Goal: Find specific page/section: Find specific page/section

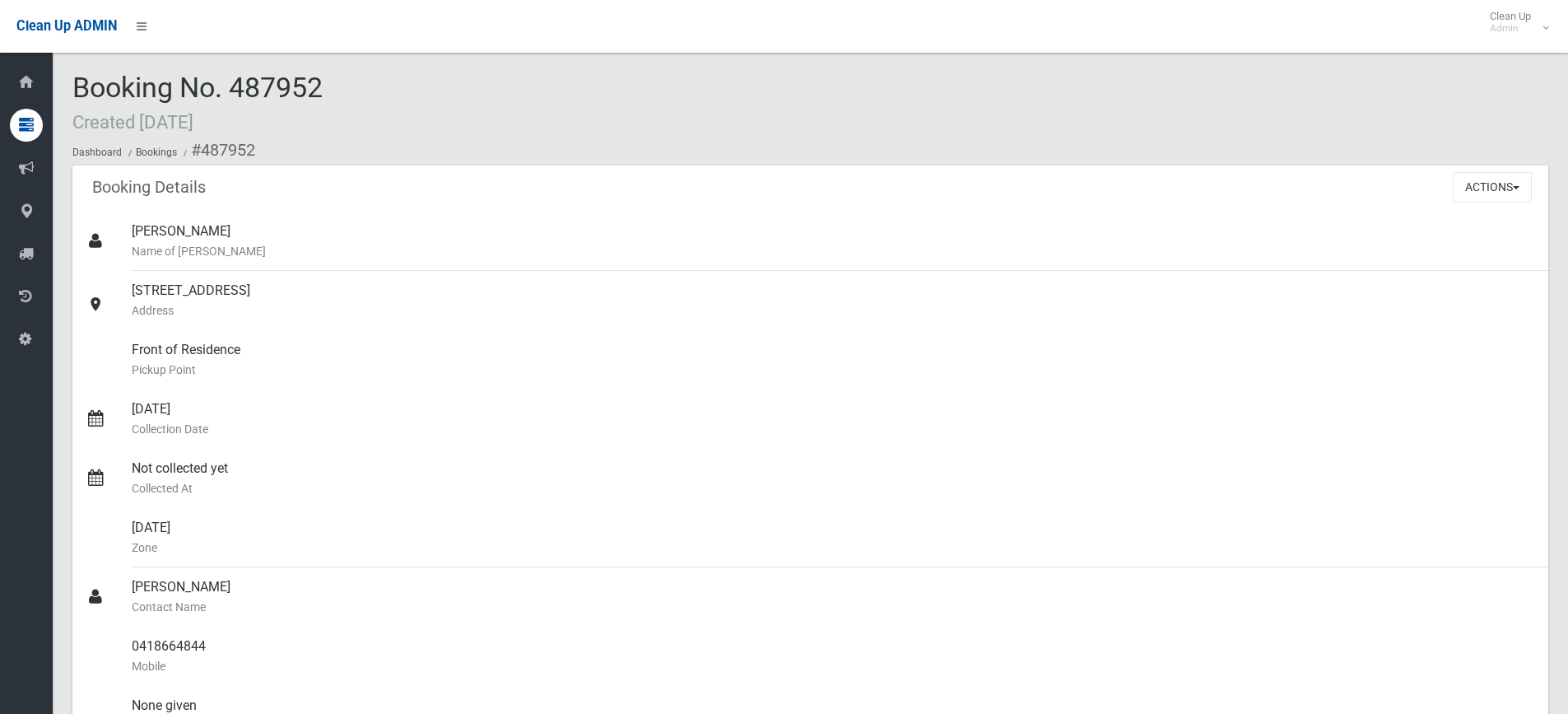
scroll to position [494, 0]
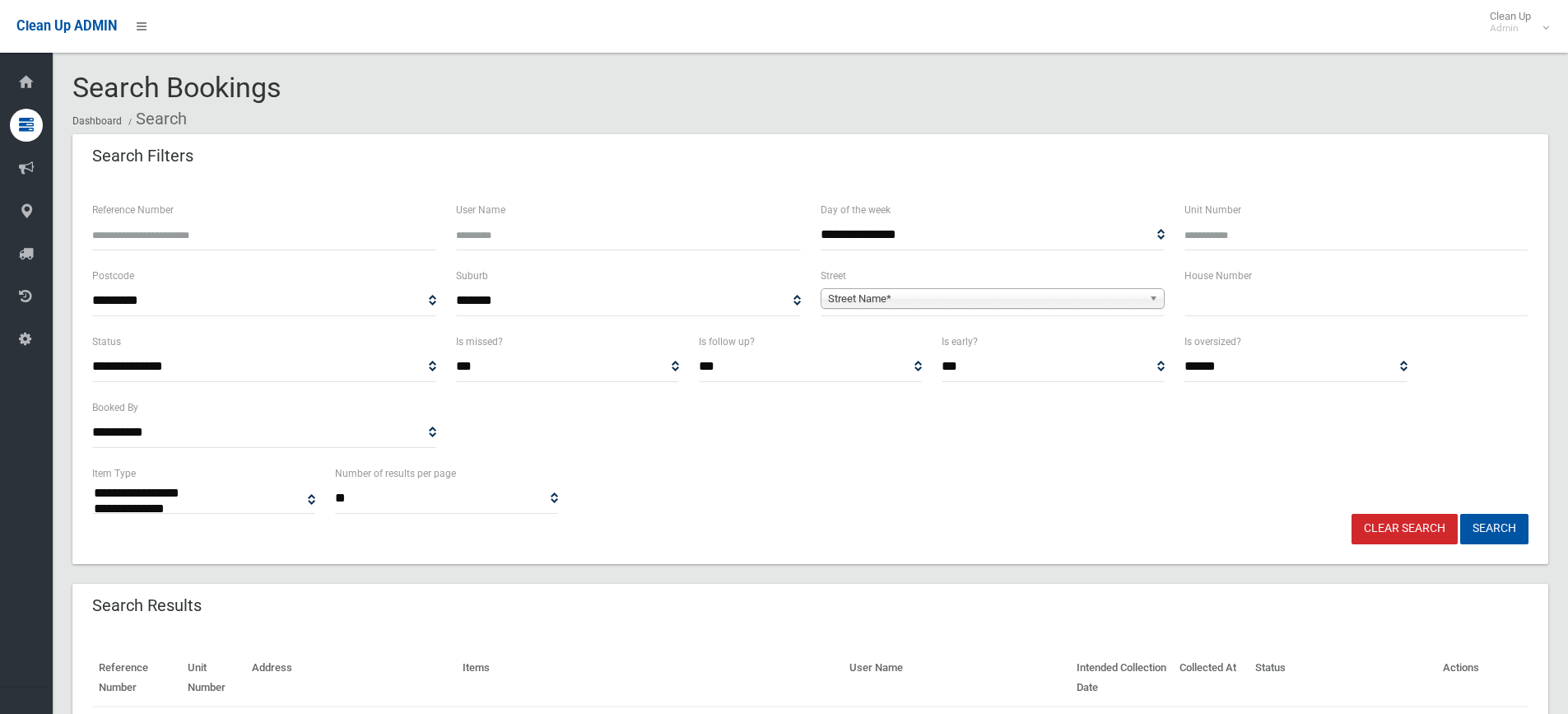
select select
click at [1265, 294] on input "text" at bounding box center [1356, 300] width 344 height 30
type input "**"
click at [1120, 305] on span "Street Name*" at bounding box center [985, 299] width 314 height 20
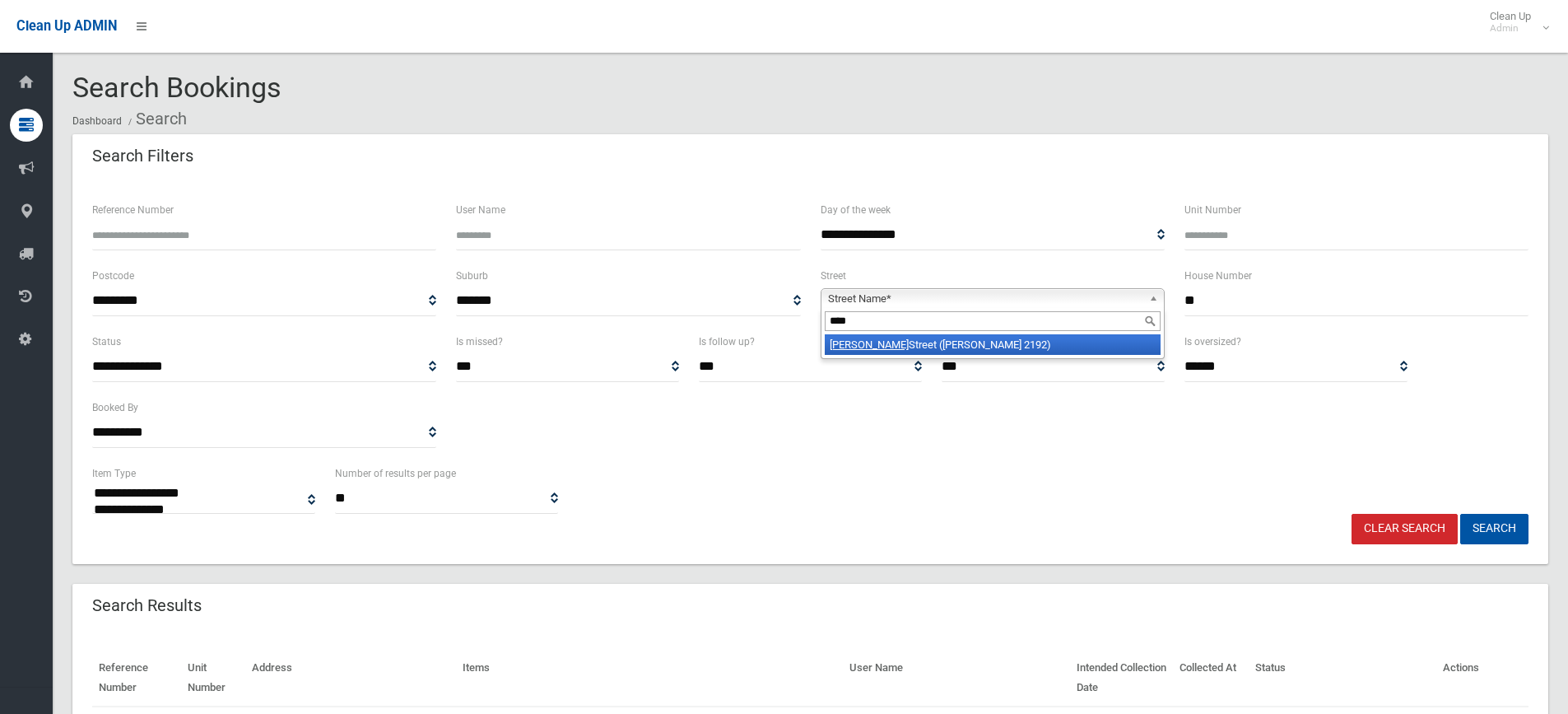
type input "****"
click at [988, 353] on li "[PERSON_NAME][GEOGRAPHIC_DATA] ([PERSON_NAME][GEOGRAPHIC_DATA])" at bounding box center [993, 345] width 336 height 20
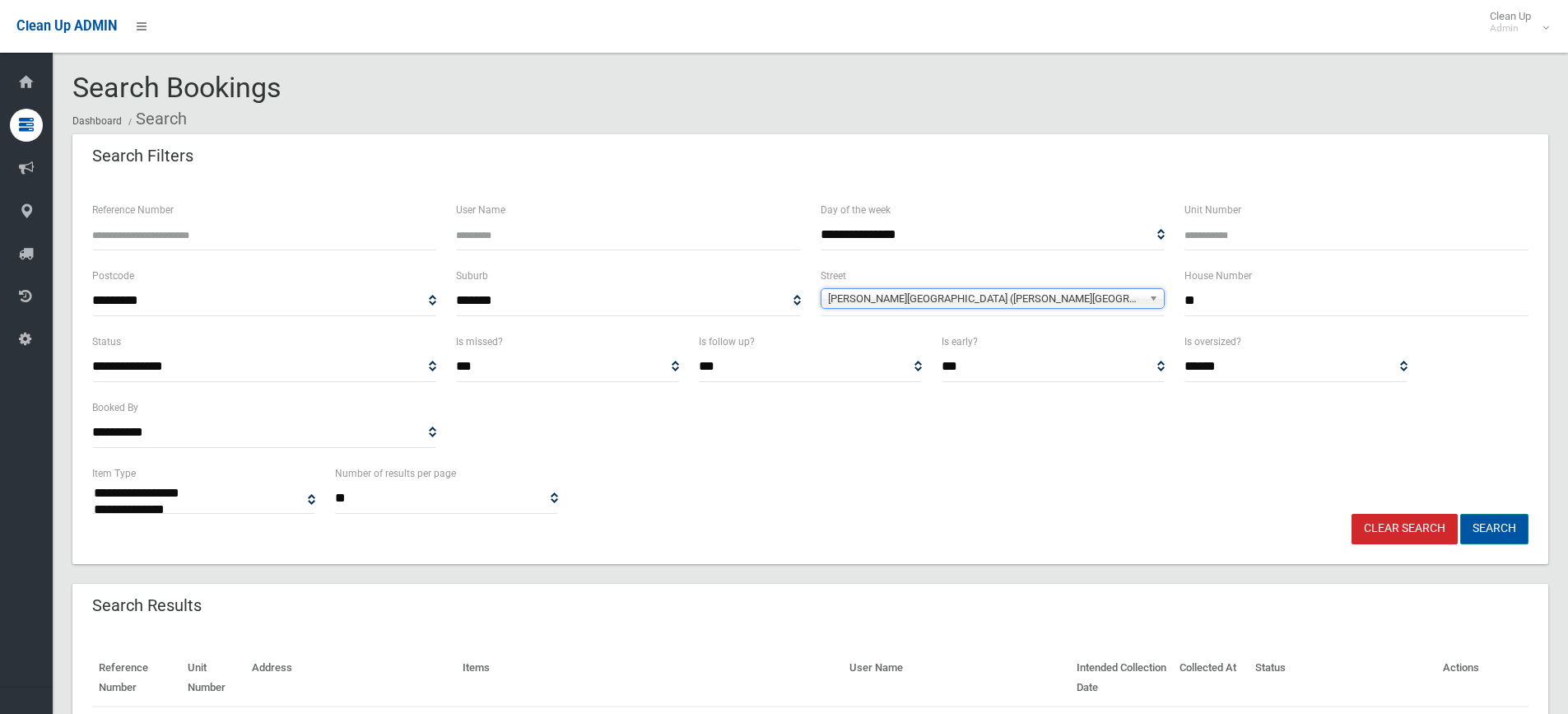
click at [1466, 527] on button "Search" at bounding box center [1494, 528] width 68 height 30
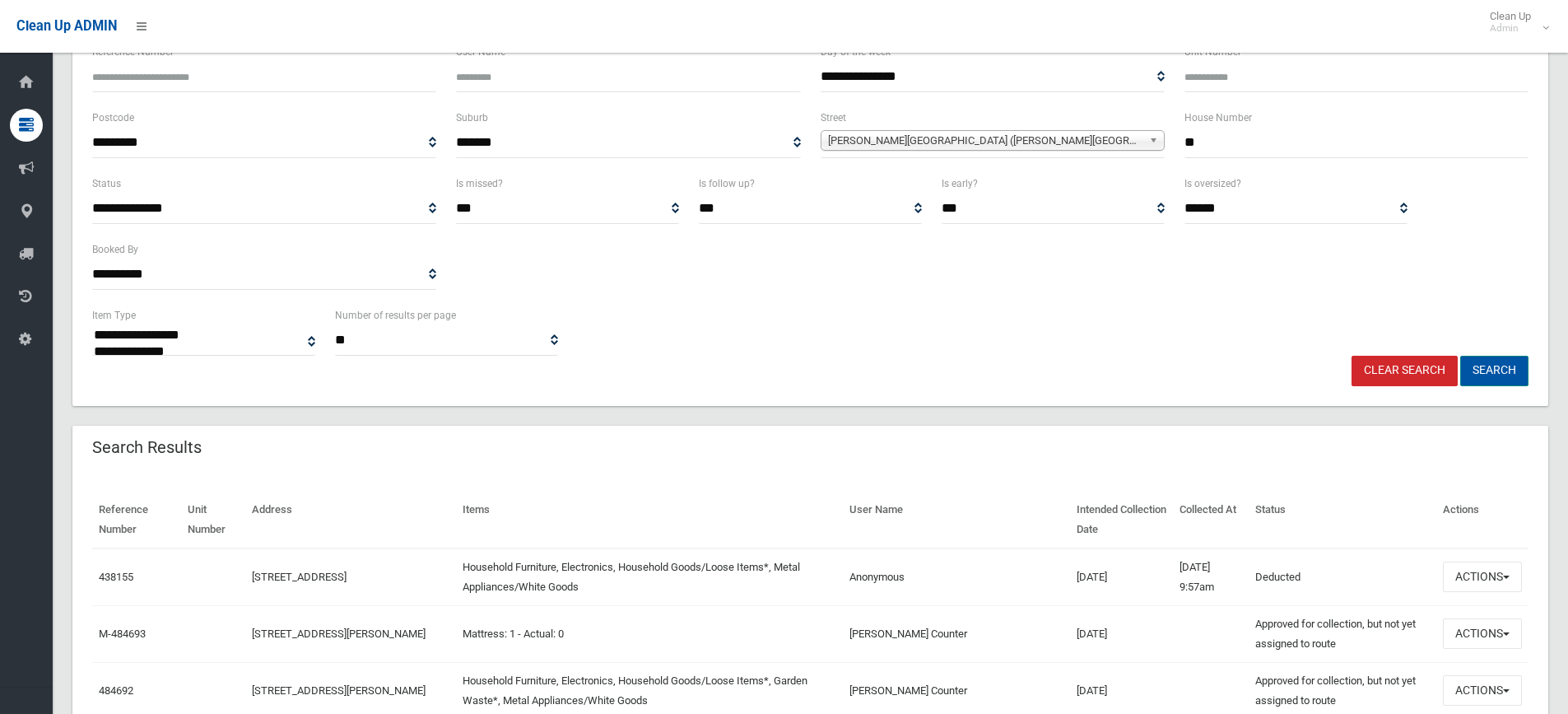
scroll to position [164, 0]
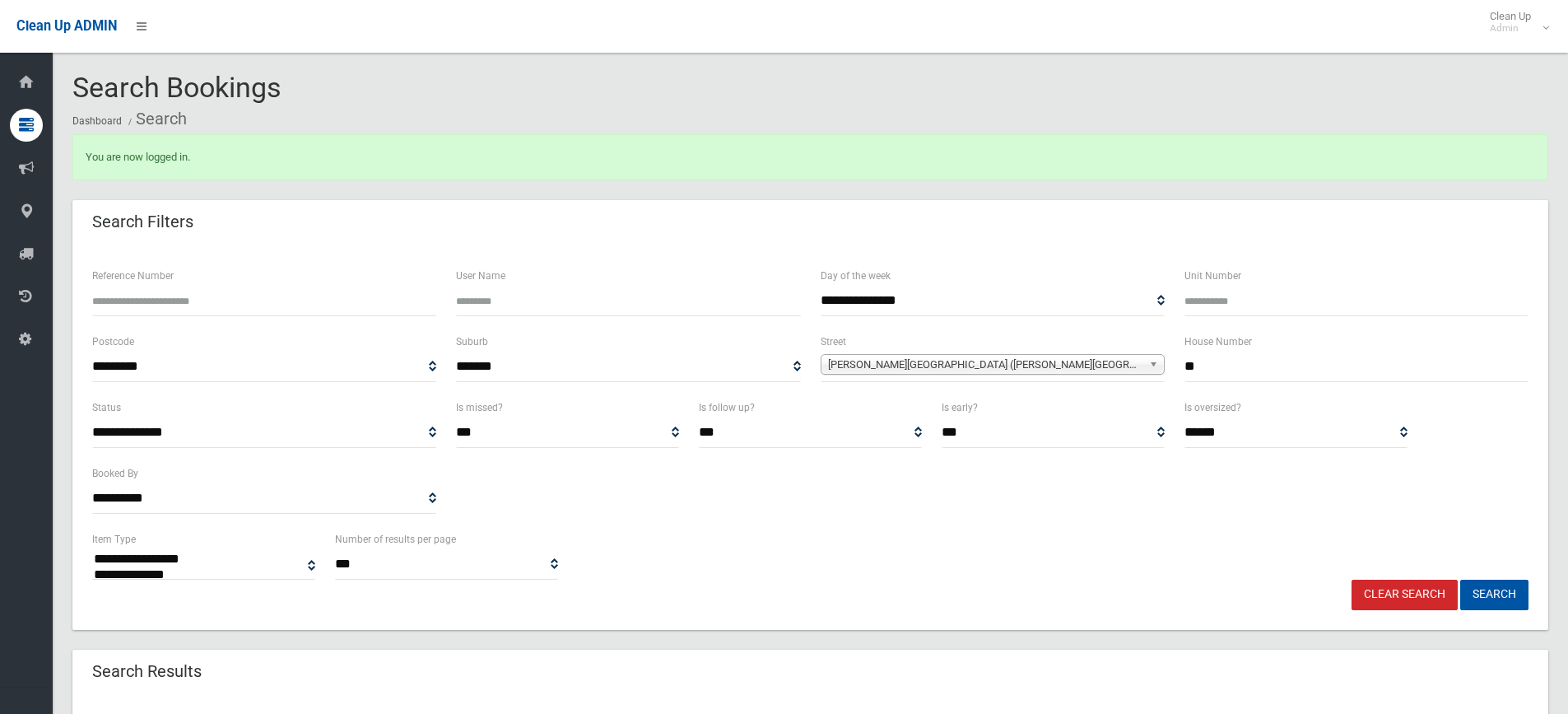
select select
click at [1219, 360] on input "**" at bounding box center [1356, 367] width 344 height 30
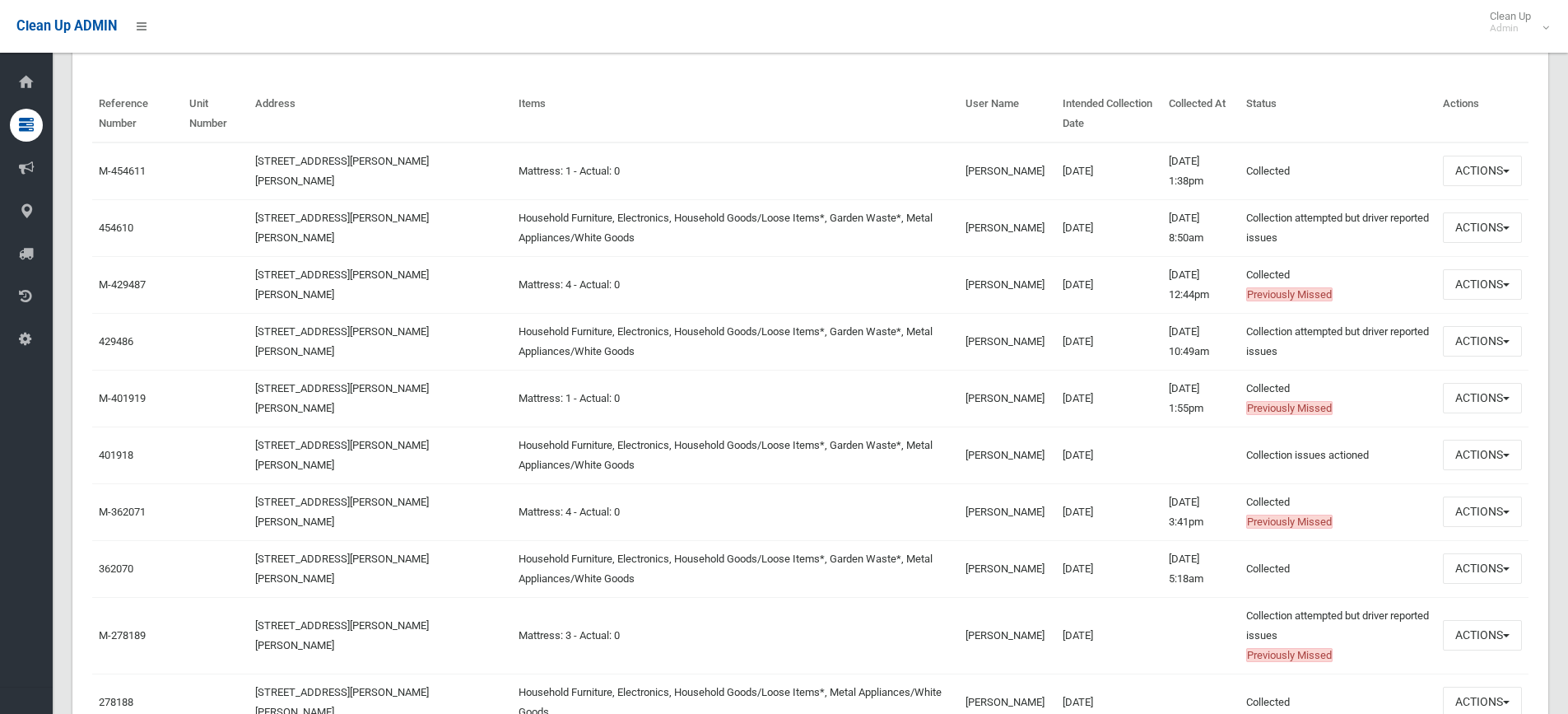
scroll to position [659, 0]
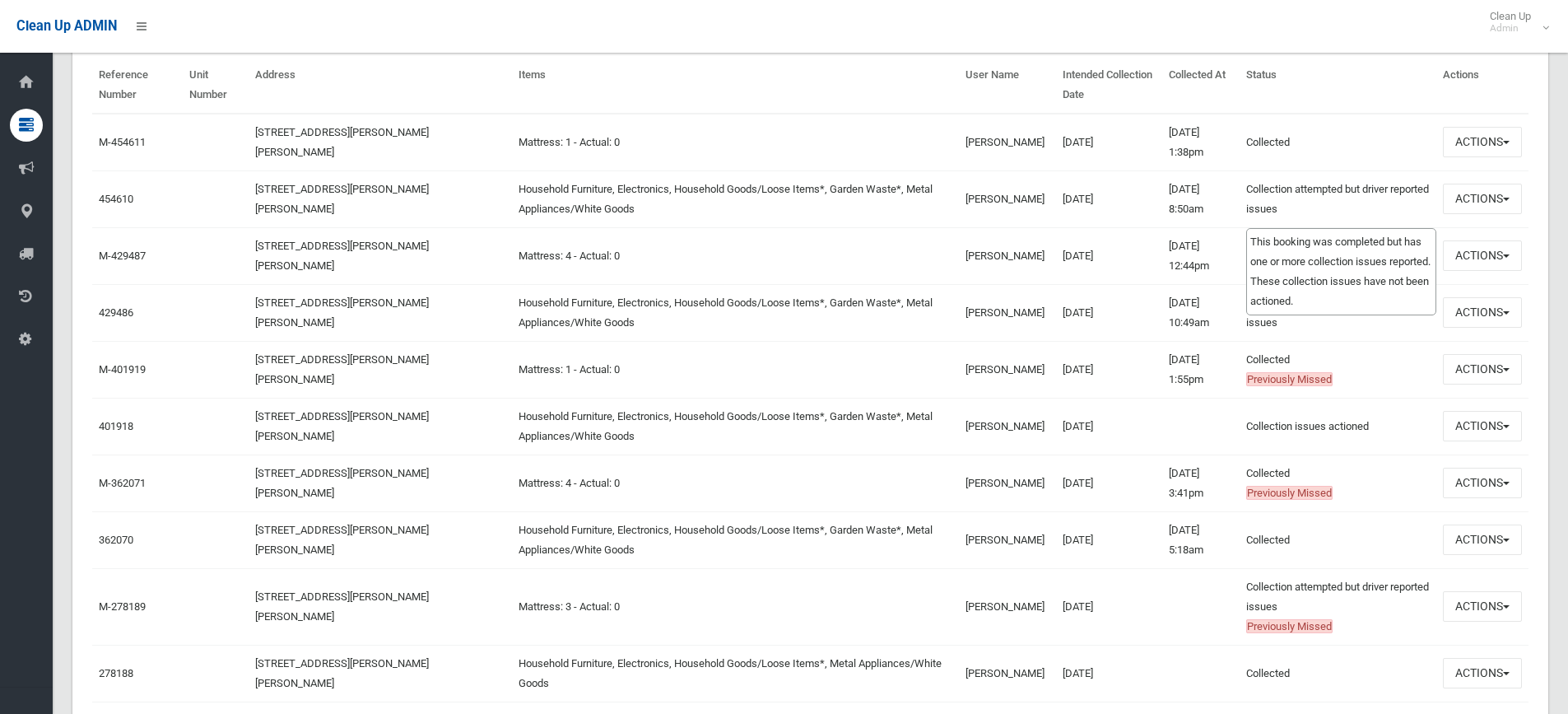
drag, startPoint x: 332, startPoint y: 195, endPoint x: 1285, endPoint y: 182, distance: 953.1
click at [1285, 182] on tr "454610 35 Knox Street, BELMORE NSW 2192 Household Furniture, Electronics, House…" at bounding box center [809, 198] width 1436 height 57
click at [1178, 21] on div "Clean Up ADMIN Clean Up Admin Logout" at bounding box center [784, 26] width 1568 height 52
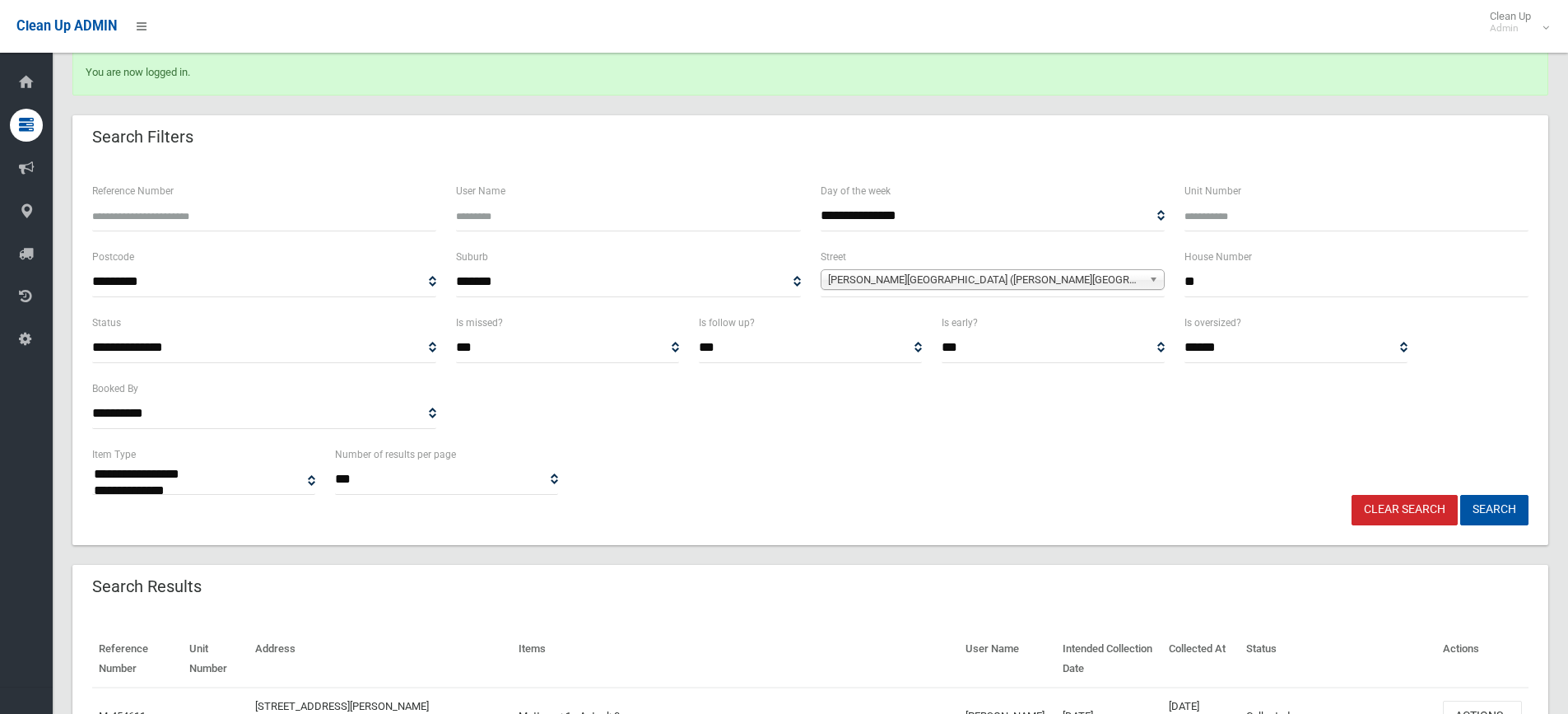
scroll to position [412, 0]
